Goal: Transaction & Acquisition: Purchase product/service

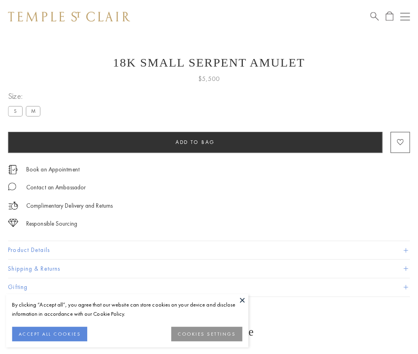
scroll to position [22, 0]
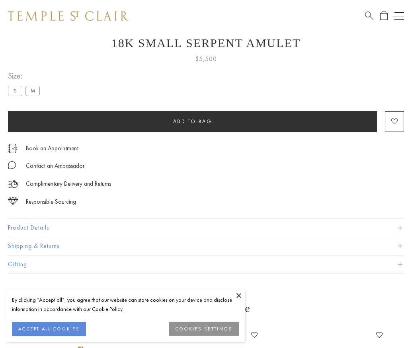
click at [192, 121] on span "Add to bag" at bounding box center [192, 121] width 39 height 7
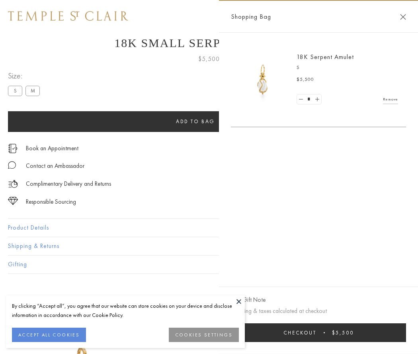
click at [324, 332] on button "Checkout $5,500" at bounding box center [318, 332] width 175 height 19
